Goal: Transaction & Acquisition: Book appointment/travel/reservation

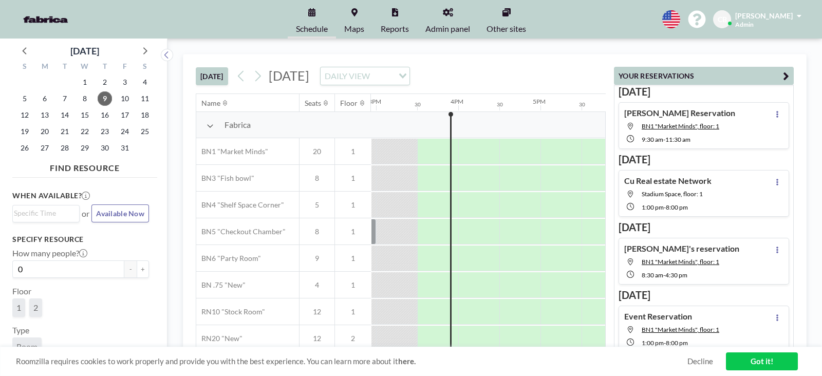
scroll to position [0, 1233]
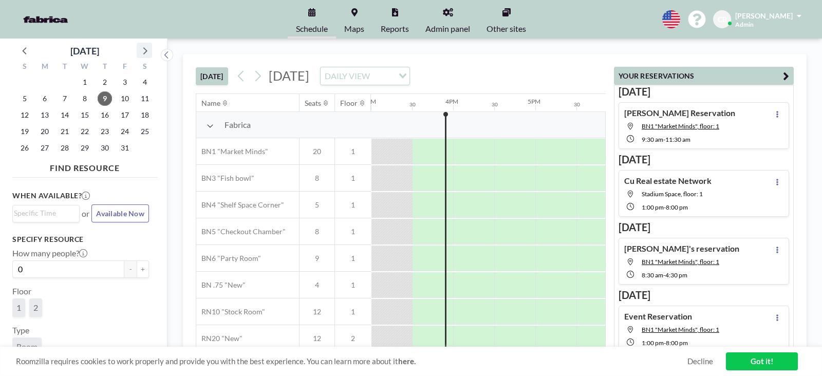
click at [144, 47] on icon at bounding box center [144, 50] width 13 height 13
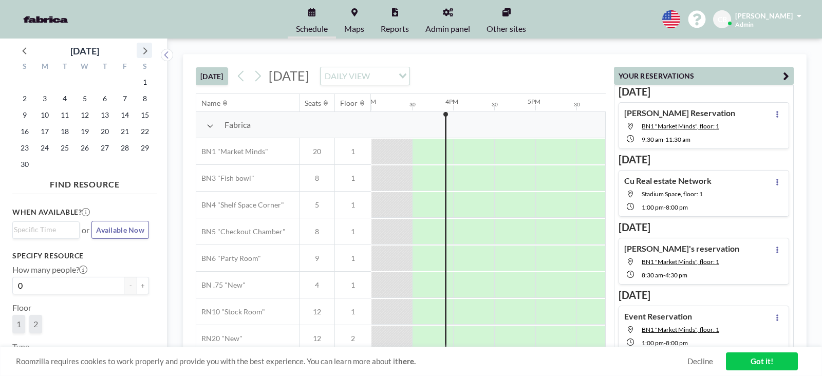
click at [144, 47] on icon at bounding box center [144, 50] width 13 height 13
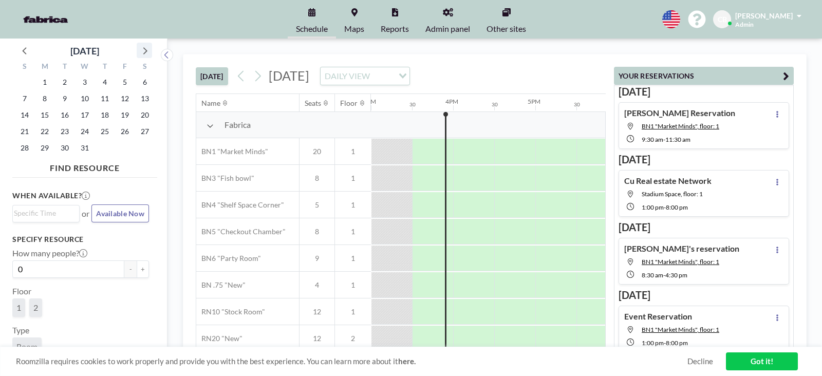
click at [144, 47] on icon at bounding box center [144, 50] width 13 height 13
click at [109, 126] on span "22" at bounding box center [105, 131] width 14 height 14
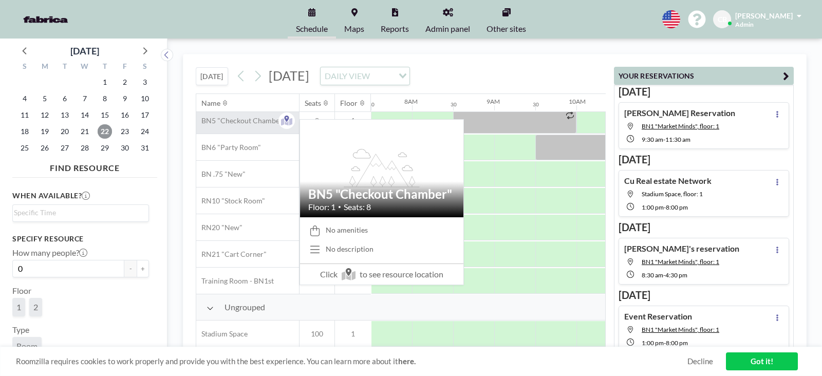
scroll to position [116, 617]
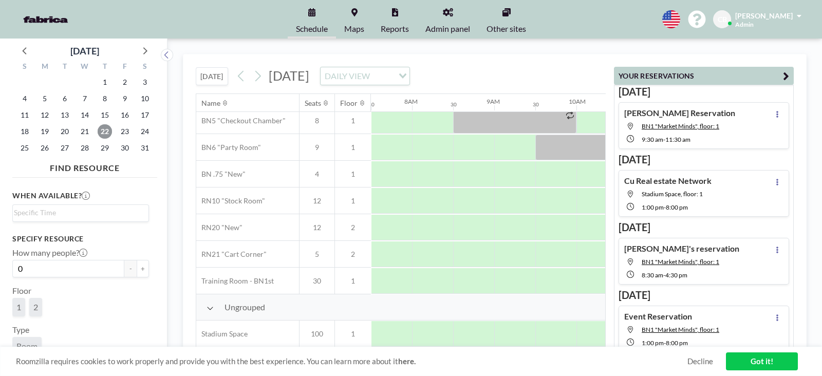
drag, startPoint x: 336, startPoint y: 346, endPoint x: 446, endPoint y: 342, distance: 110.1
click at [446, 342] on div "[DATE] [DATE] DAILY VIEW Loading... Name Seats Floor 12AM 30 1AM 30 2AM 30 3AM …" at bounding box center [495, 207] width 624 height 307
drag, startPoint x: 359, startPoint y: 340, endPoint x: 407, endPoint y: 343, distance: 48.9
click at [407, 343] on div "Name Seats Floor 12AM 30 1AM 30 2AM 30 3AM 30 4AM 30 5AM 30 6AM 30 7AM 30 8AM 3…" at bounding box center [400, 220] width 409 height 253
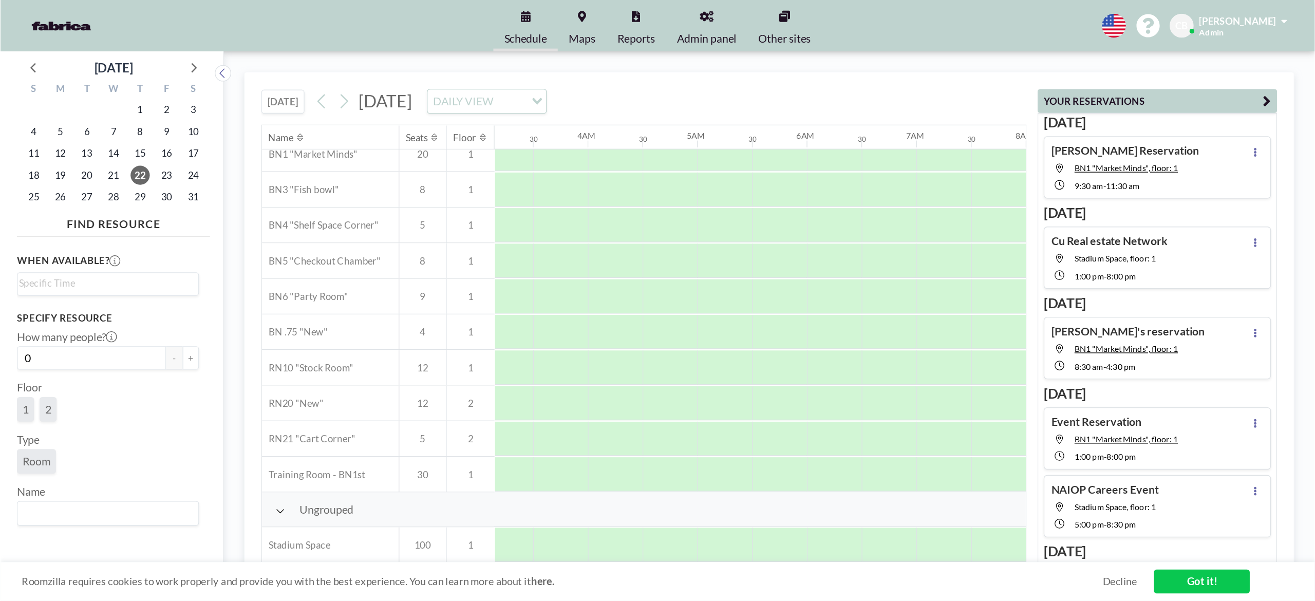
scroll to position [0, 259]
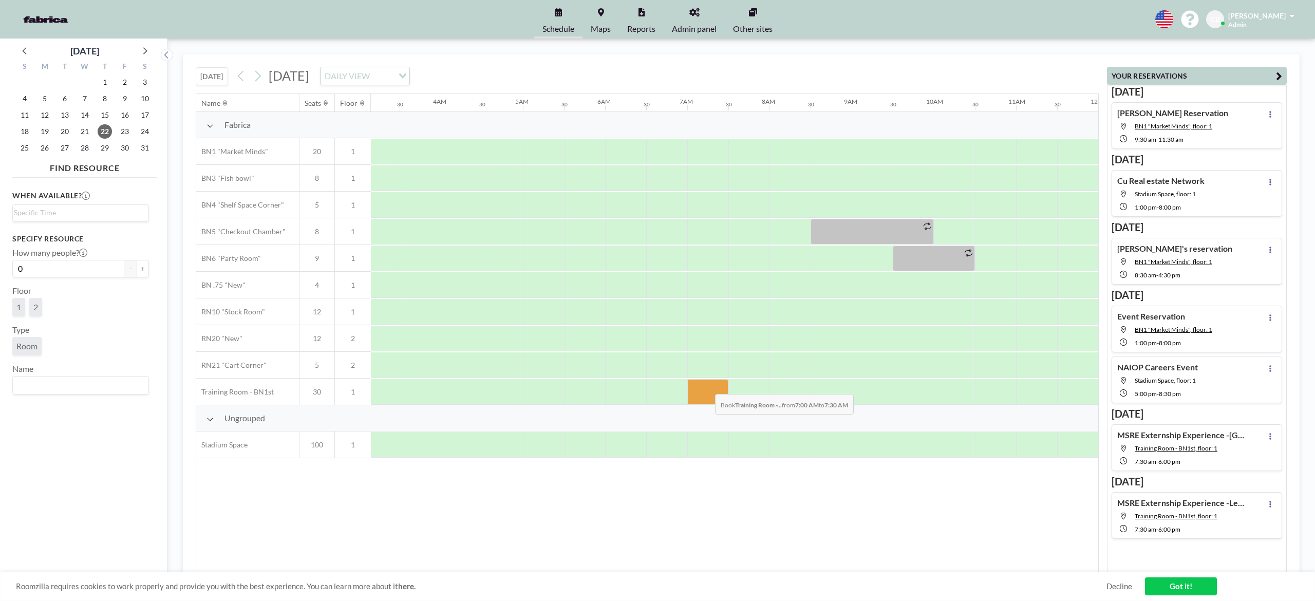
click at [708, 376] on div at bounding box center [708, 392] width 41 height 26
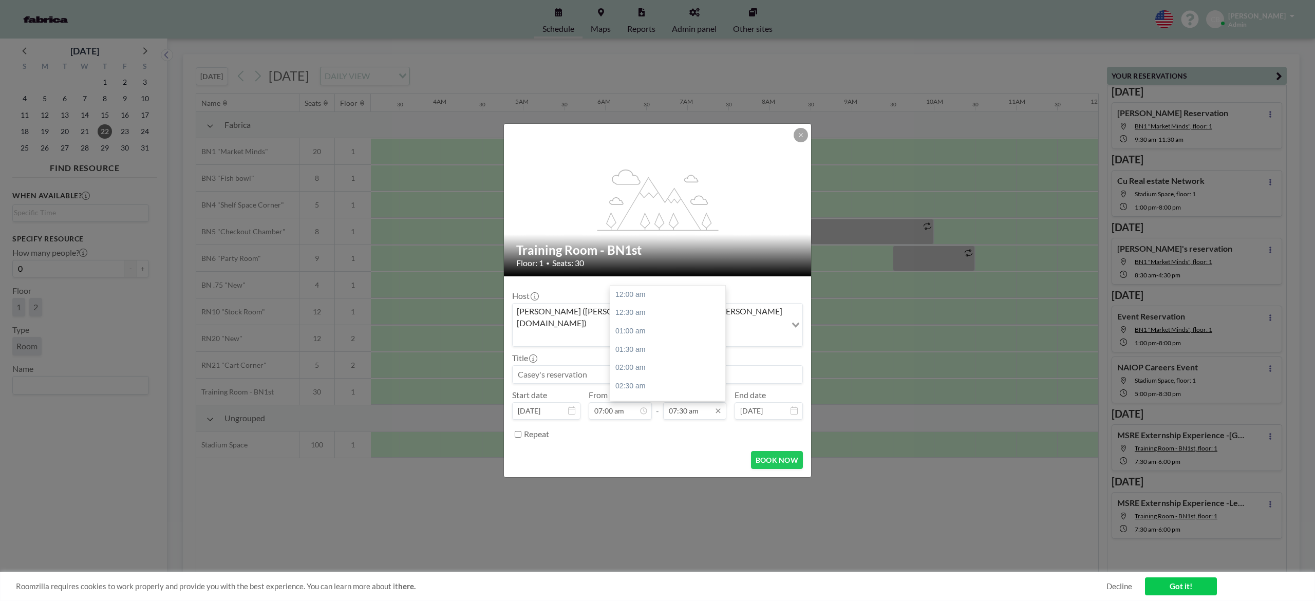
scroll to position [274, 0]
click at [687, 376] on input "07:30 am" at bounding box center [694, 410] width 63 height 17
click at [671, 337] on div "07:00 pm" at bounding box center [672, 346] width 125 height 18
type input "07:00 pm"
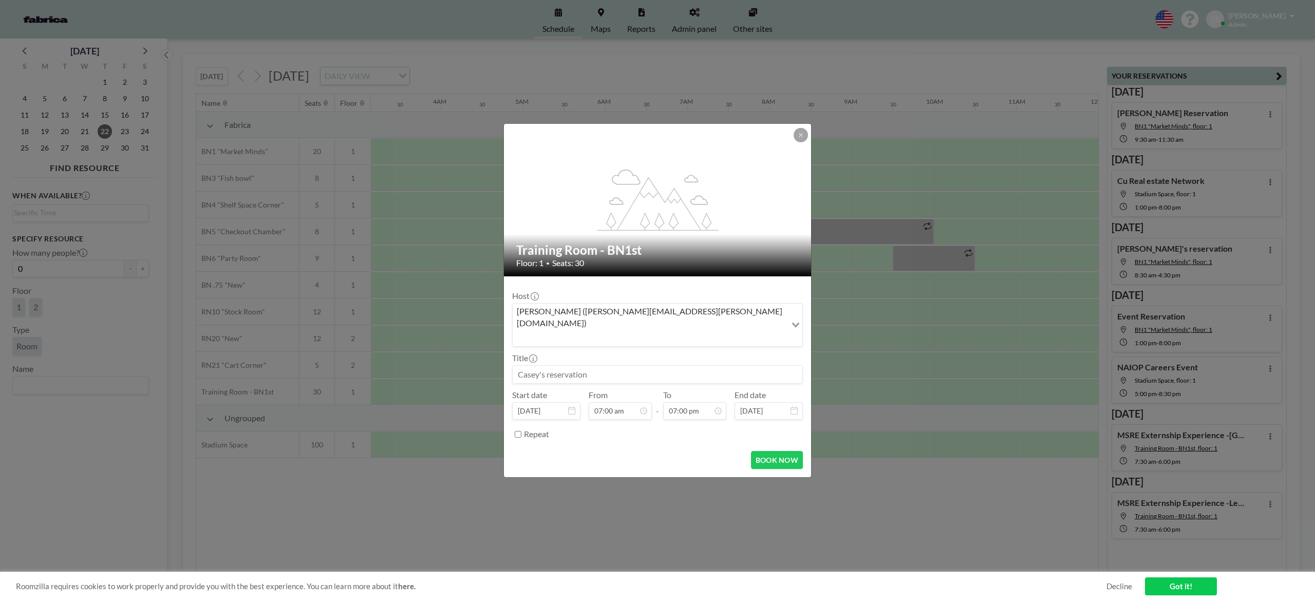
click at [584, 366] on input at bounding box center [658, 374] width 290 height 17
type input "Swinteron Event Hold"
click at [768, 376] on button "BOOK NOW" at bounding box center [777, 460] width 52 height 18
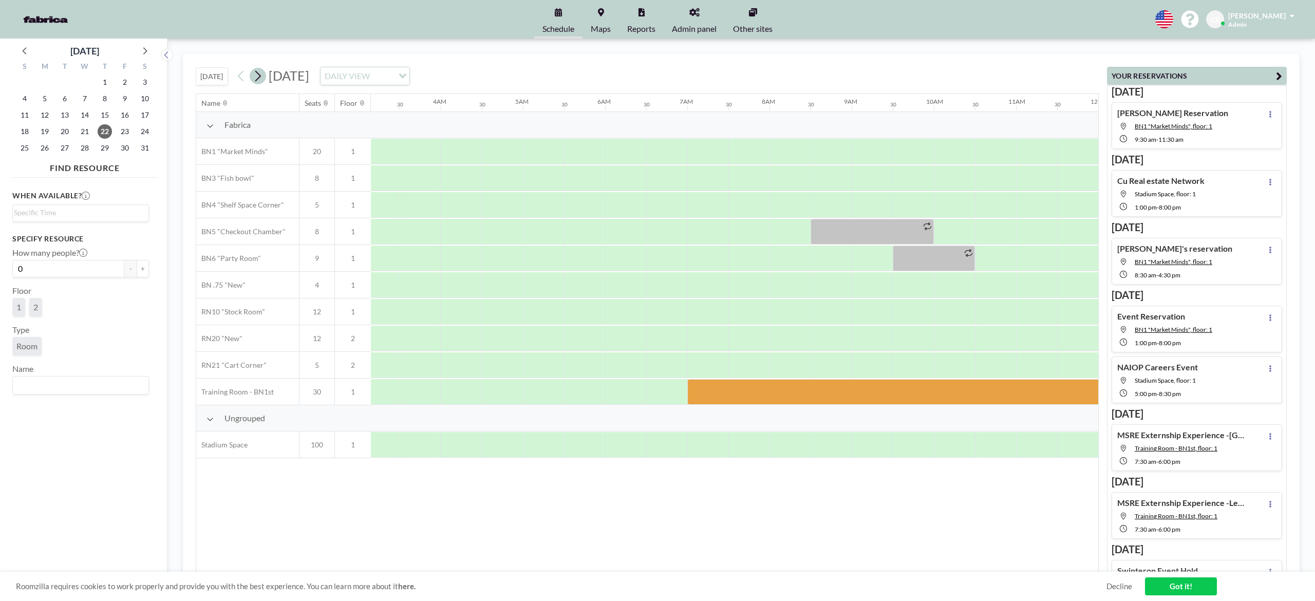
click at [262, 77] on icon at bounding box center [258, 75] width 10 height 15
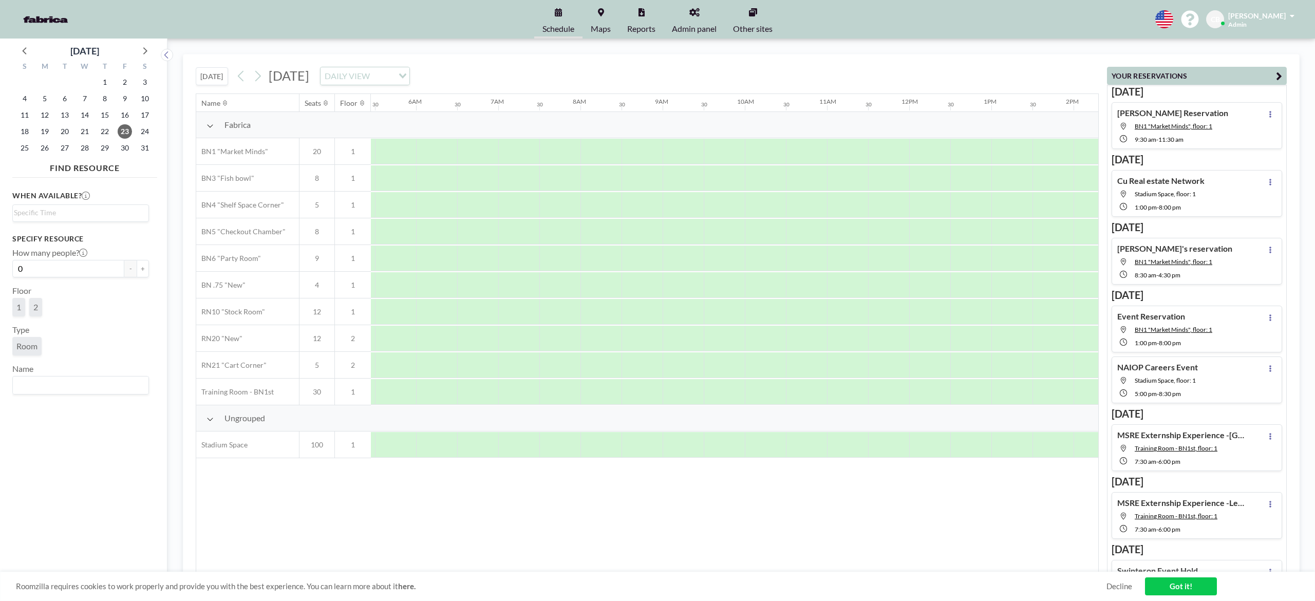
scroll to position [0, 405]
click at [563, 376] on div at bounding box center [562, 392] width 41 height 26
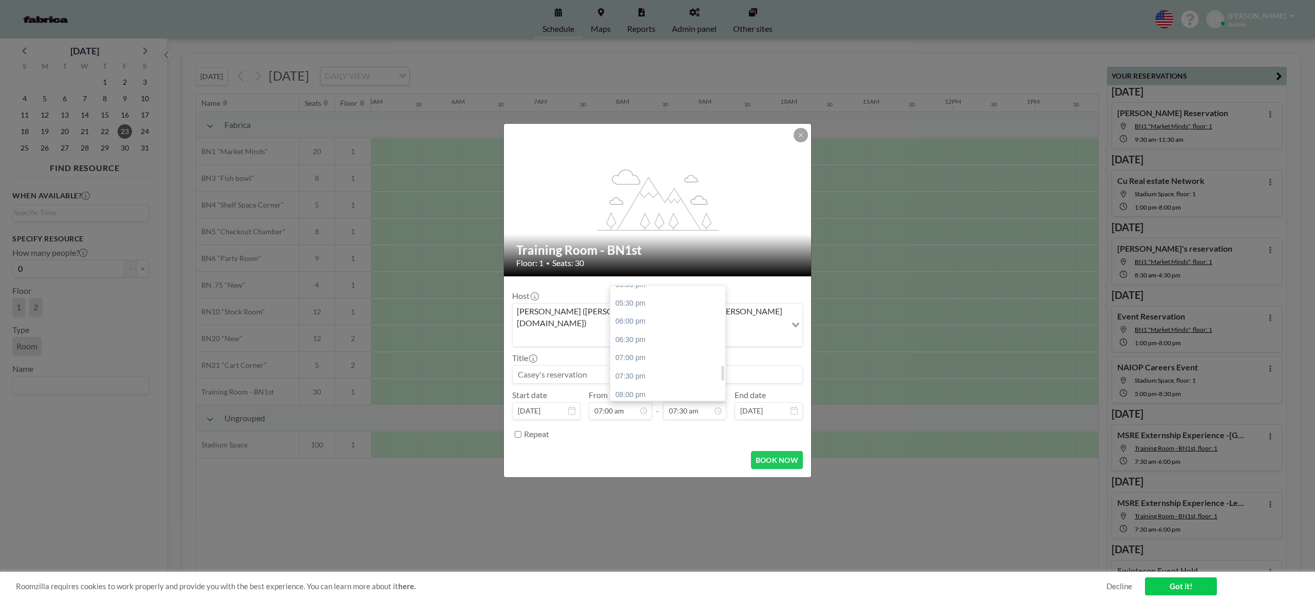
scroll to position [628, 0]
click at [678, 353] on div "07:00 pm" at bounding box center [672, 362] width 125 height 18
type input "07:00 pm"
click at [555, 369] on input at bounding box center [658, 374] width 290 height 17
type input "Swinerton Event Hold"
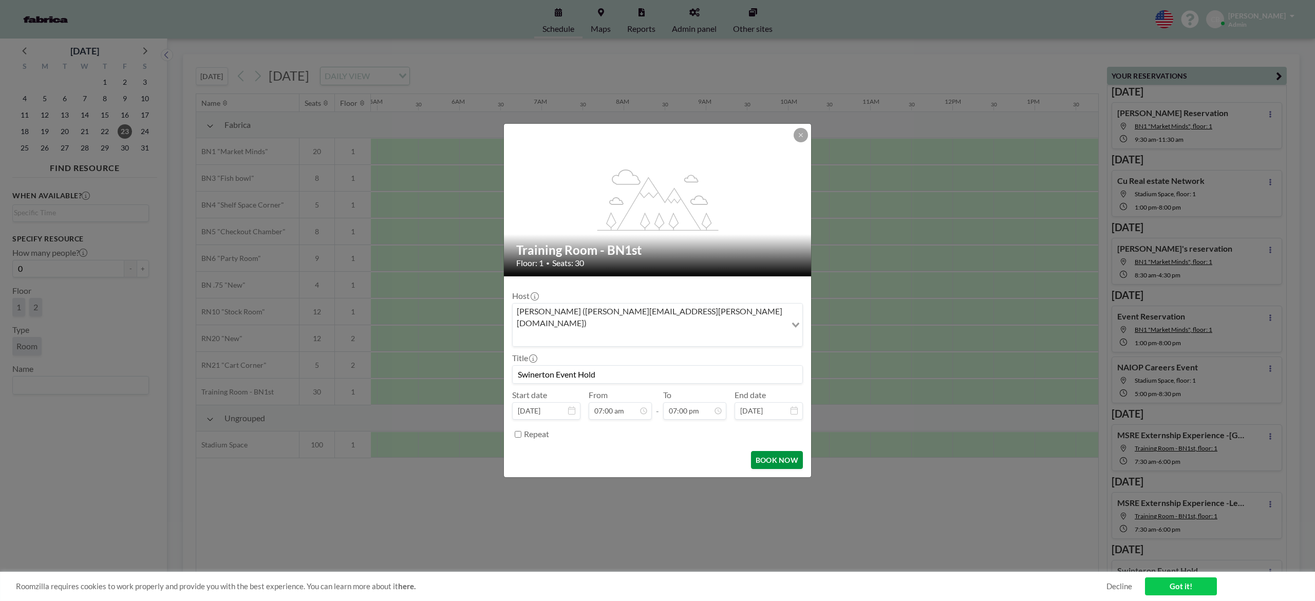
click at [787, 376] on button "BOOK NOW" at bounding box center [777, 460] width 52 height 18
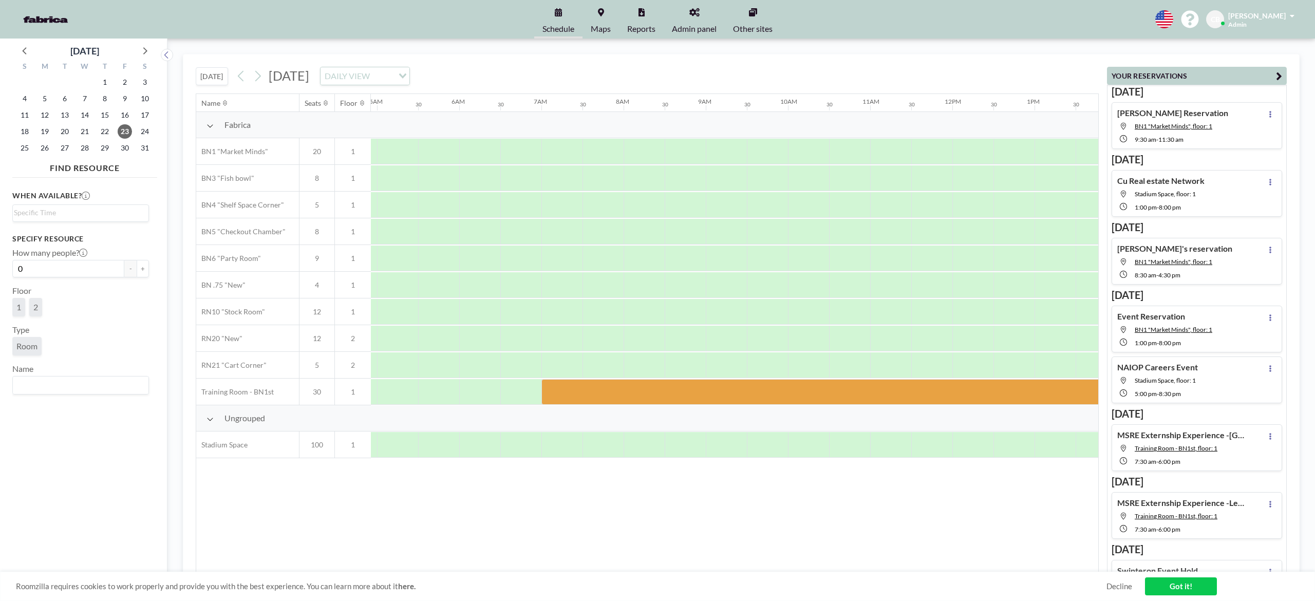
click at [650, 25] on span "Reports" at bounding box center [641, 29] width 28 height 8
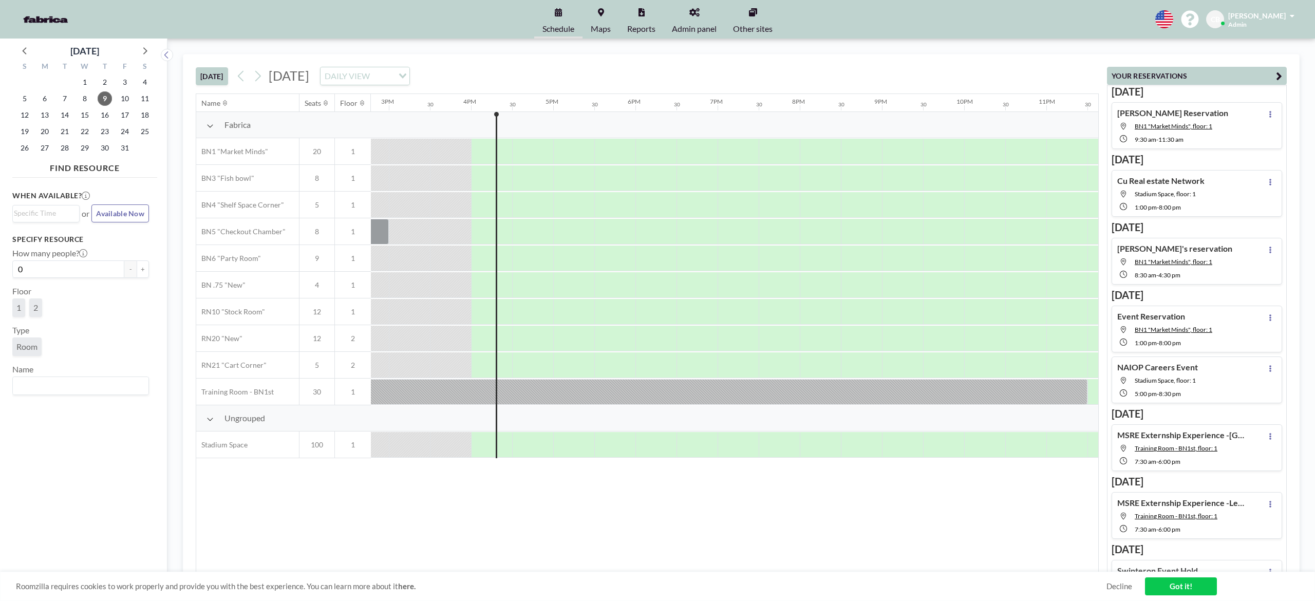
scroll to position [0, 1248]
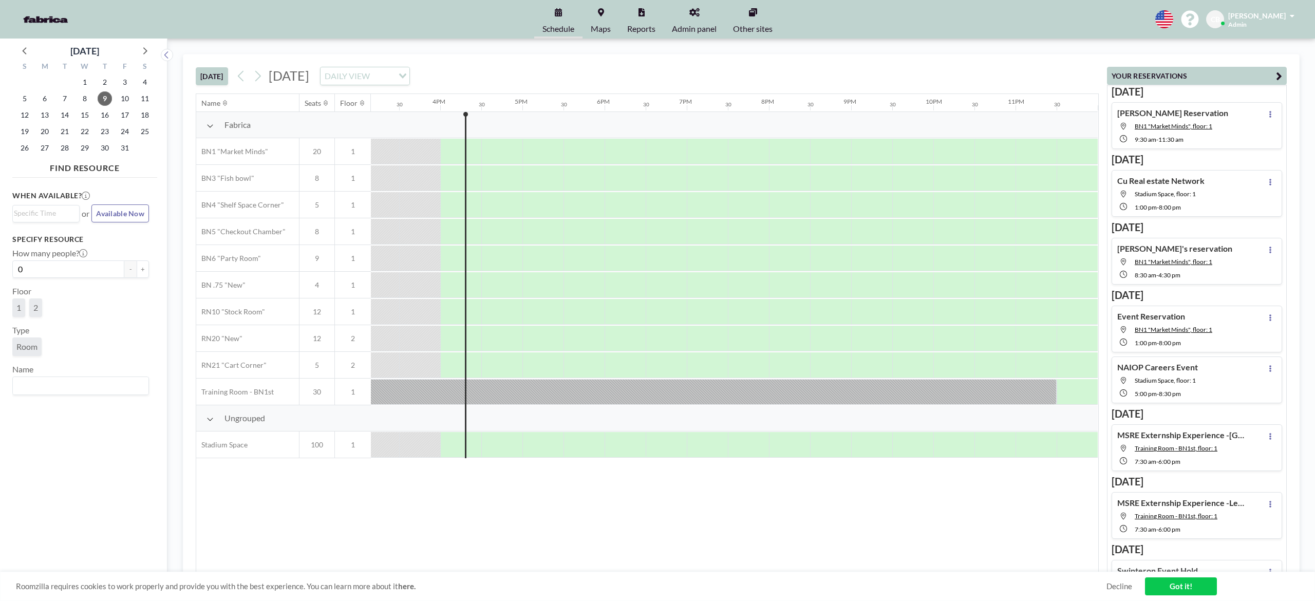
click at [615, 14] on link "Maps" at bounding box center [601, 19] width 36 height 39
